Goal: Transaction & Acquisition: Purchase product/service

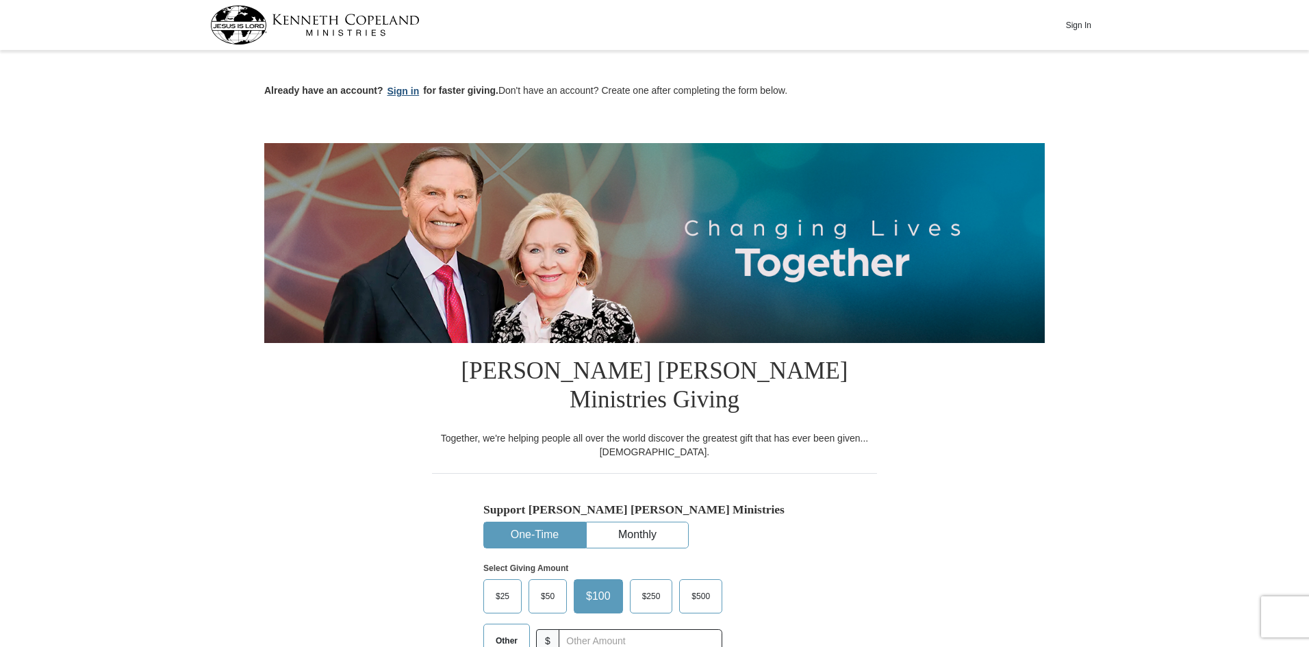
click at [402, 86] on button "Sign in" at bounding box center [403, 92] width 40 height 16
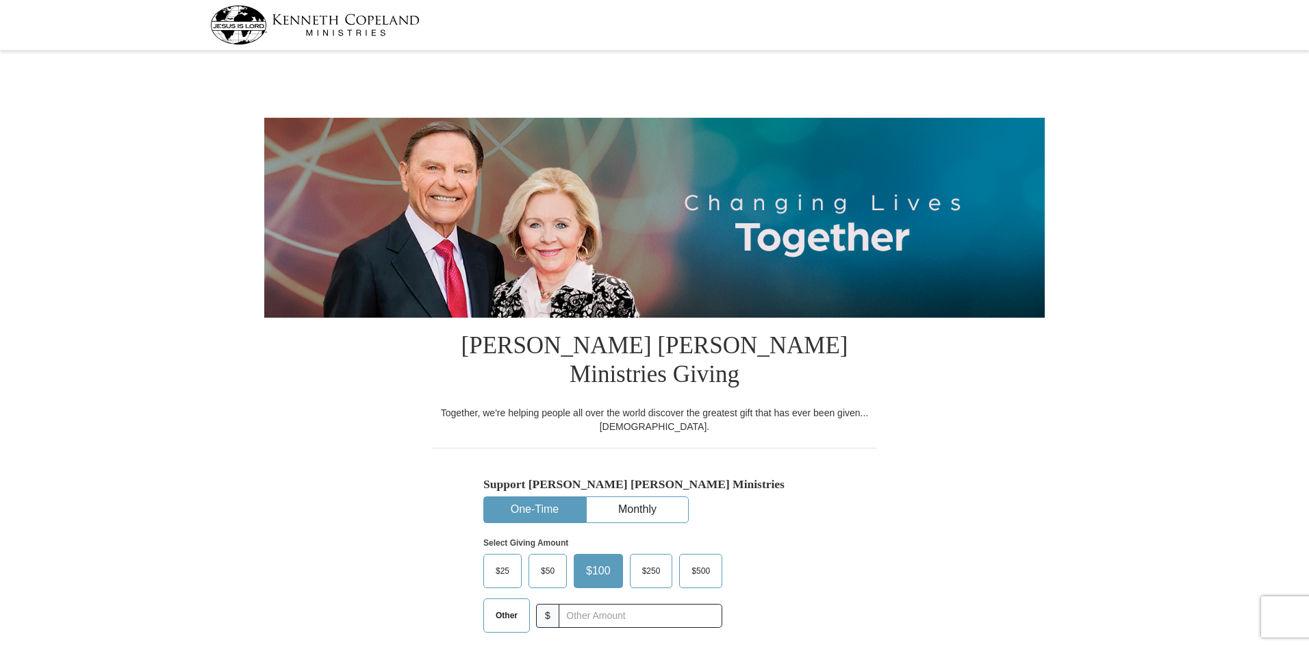
select select "WV"
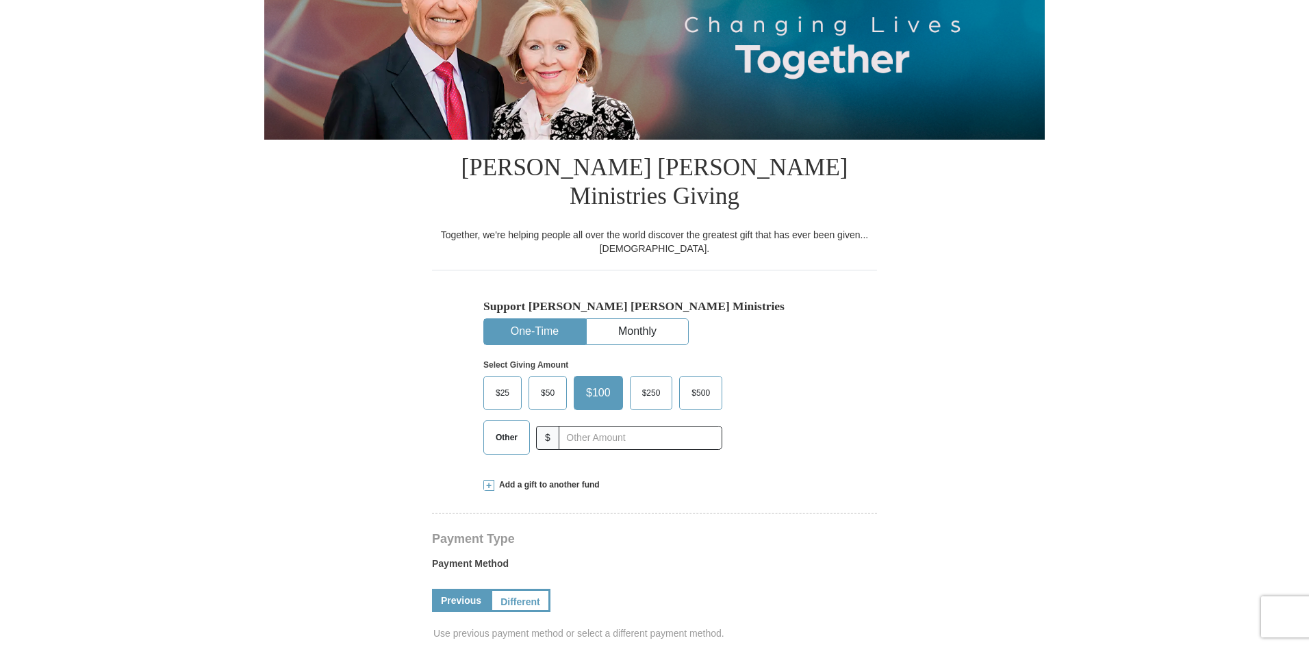
scroll to position [205, 0]
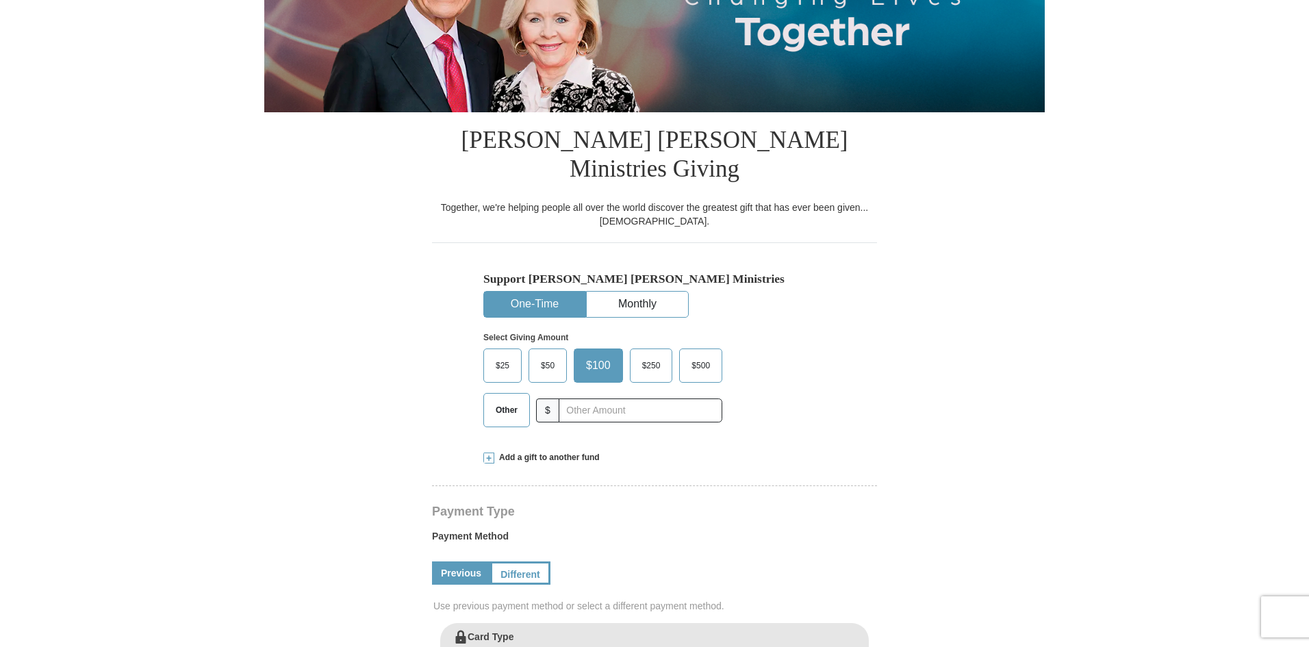
click at [506, 355] on span "$25" at bounding box center [502, 365] width 27 height 21
click at [0, 0] on input "$25" at bounding box center [0, 0] width 0 height 0
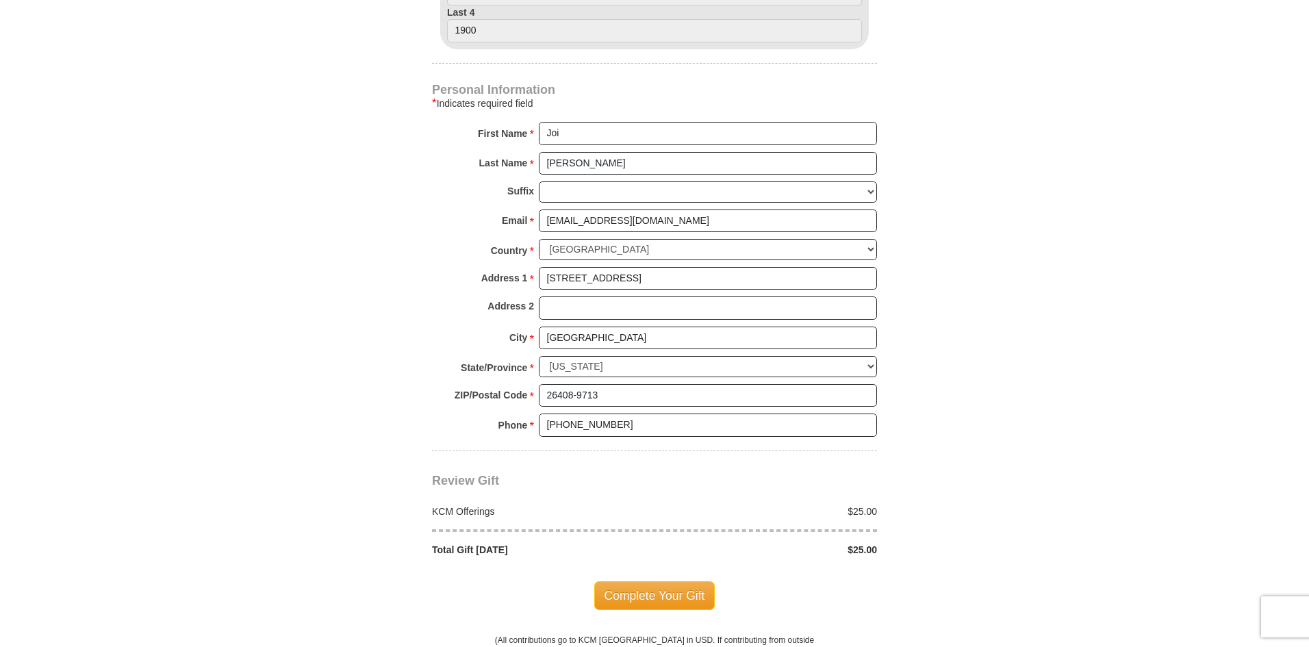
scroll to position [890, 0]
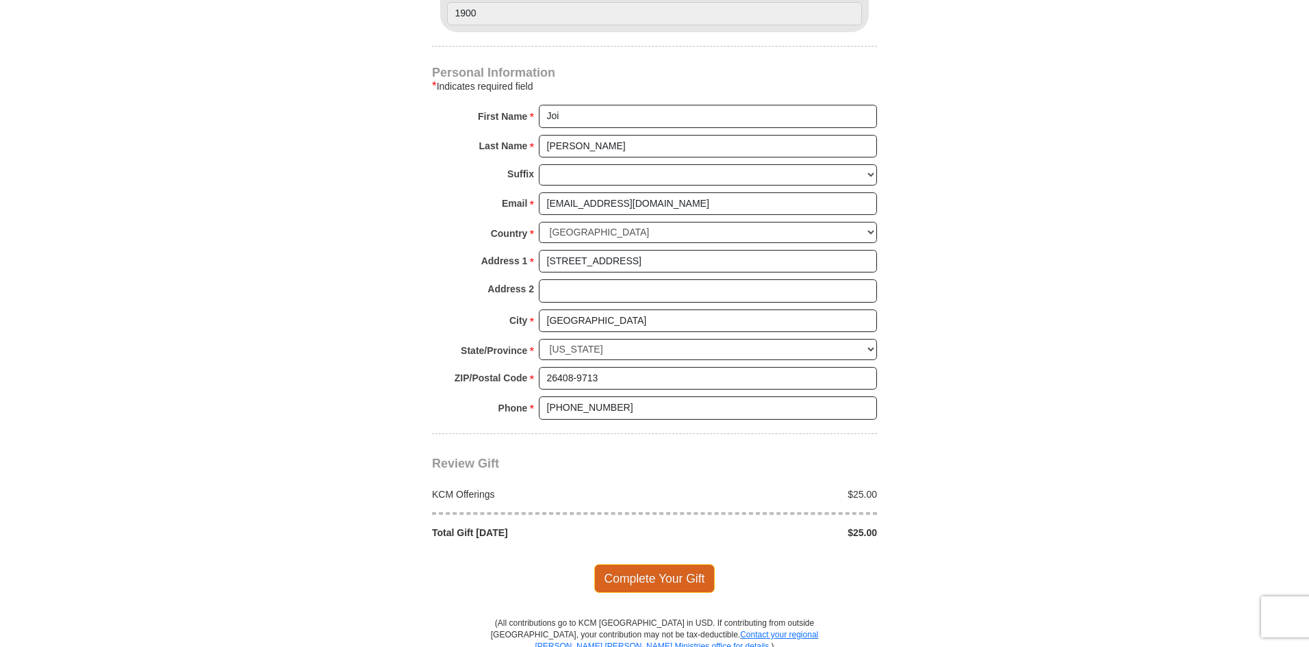
click at [660, 564] on span "Complete Your Gift" at bounding box center [654, 578] width 121 height 29
